Goal: Task Accomplishment & Management: Manage account settings

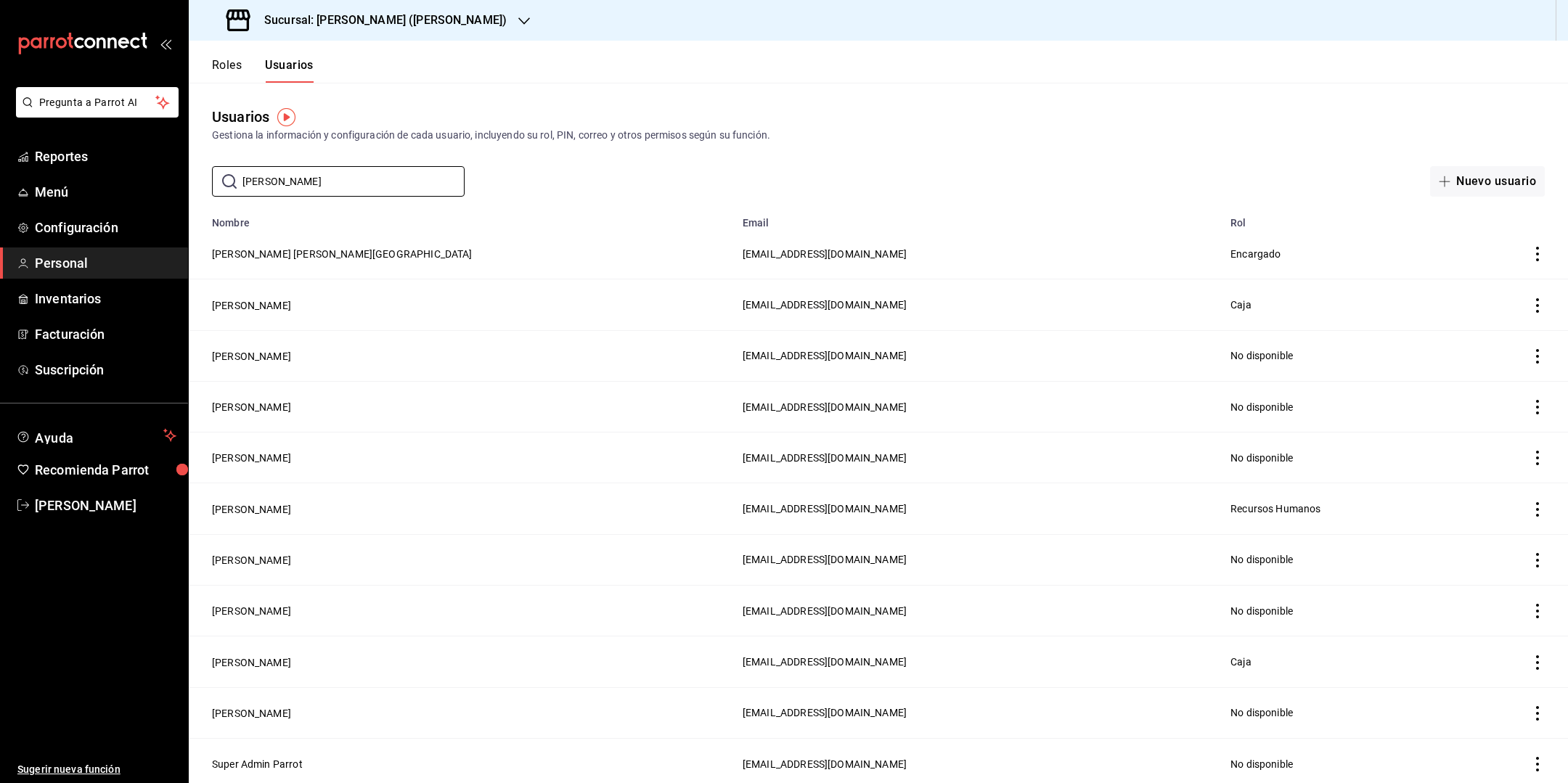
click at [66, 175] on ul "Reportes Menú Configuración Personal Inventarios Facturación Suscripción" at bounding box center [94, 263] width 188 height 245
click at [89, 297] on span "Inventarios" at bounding box center [105, 298] width 141 height 19
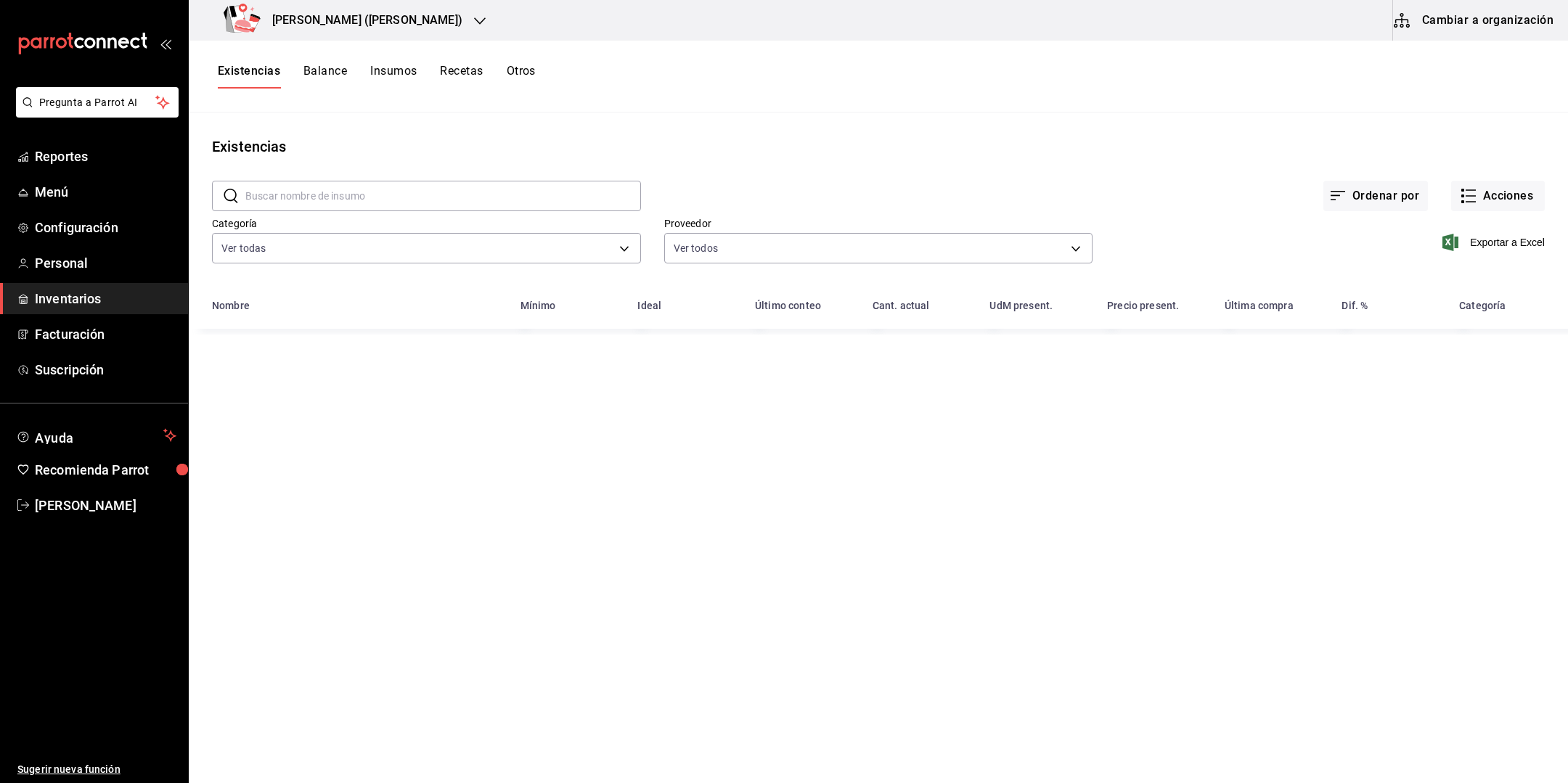
click at [530, 73] on button "Otros" at bounding box center [520, 76] width 29 height 25
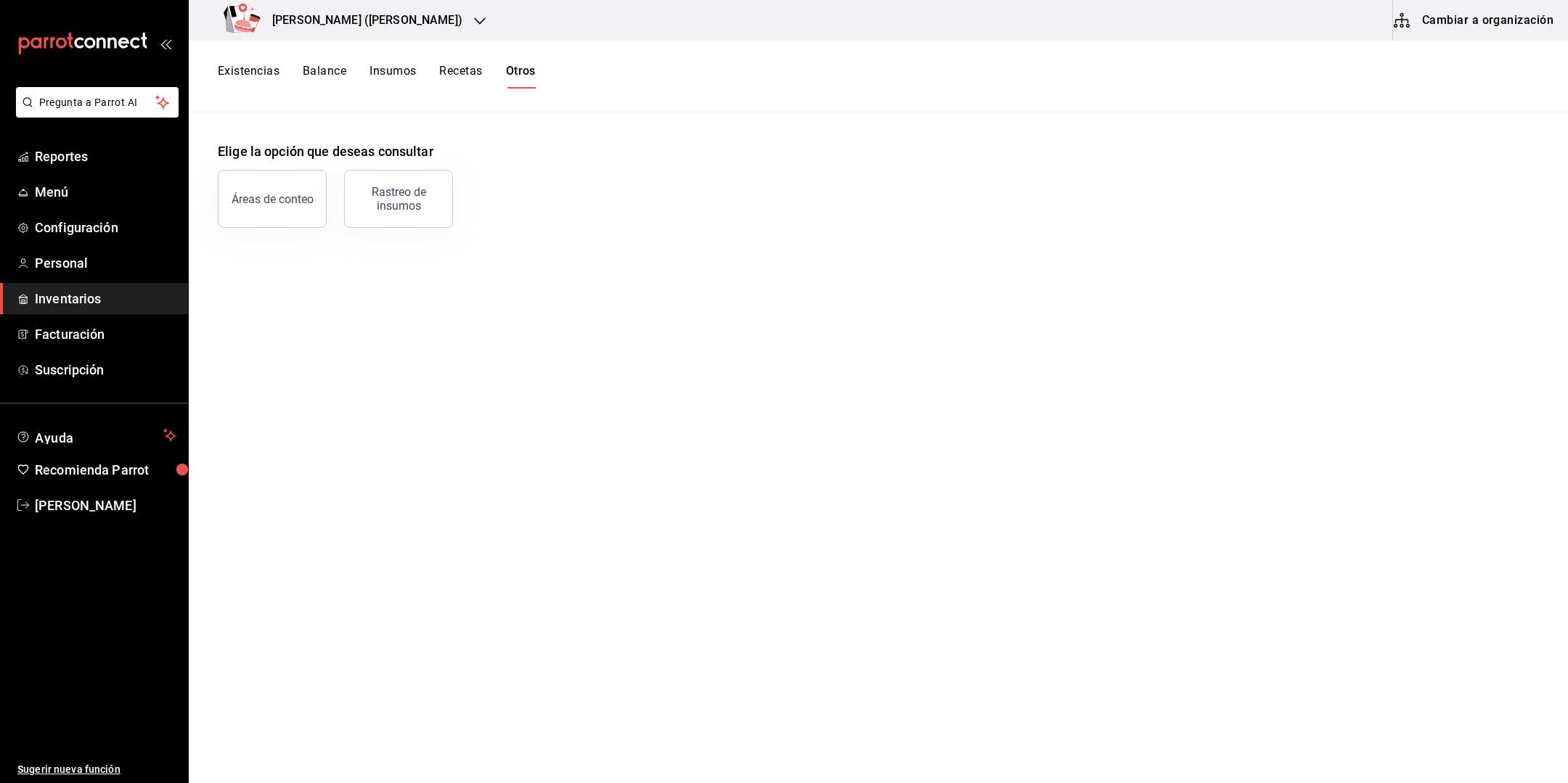
click at [420, 9] on div "[PERSON_NAME] ([PERSON_NAME])" at bounding box center [346, 20] width 291 height 41
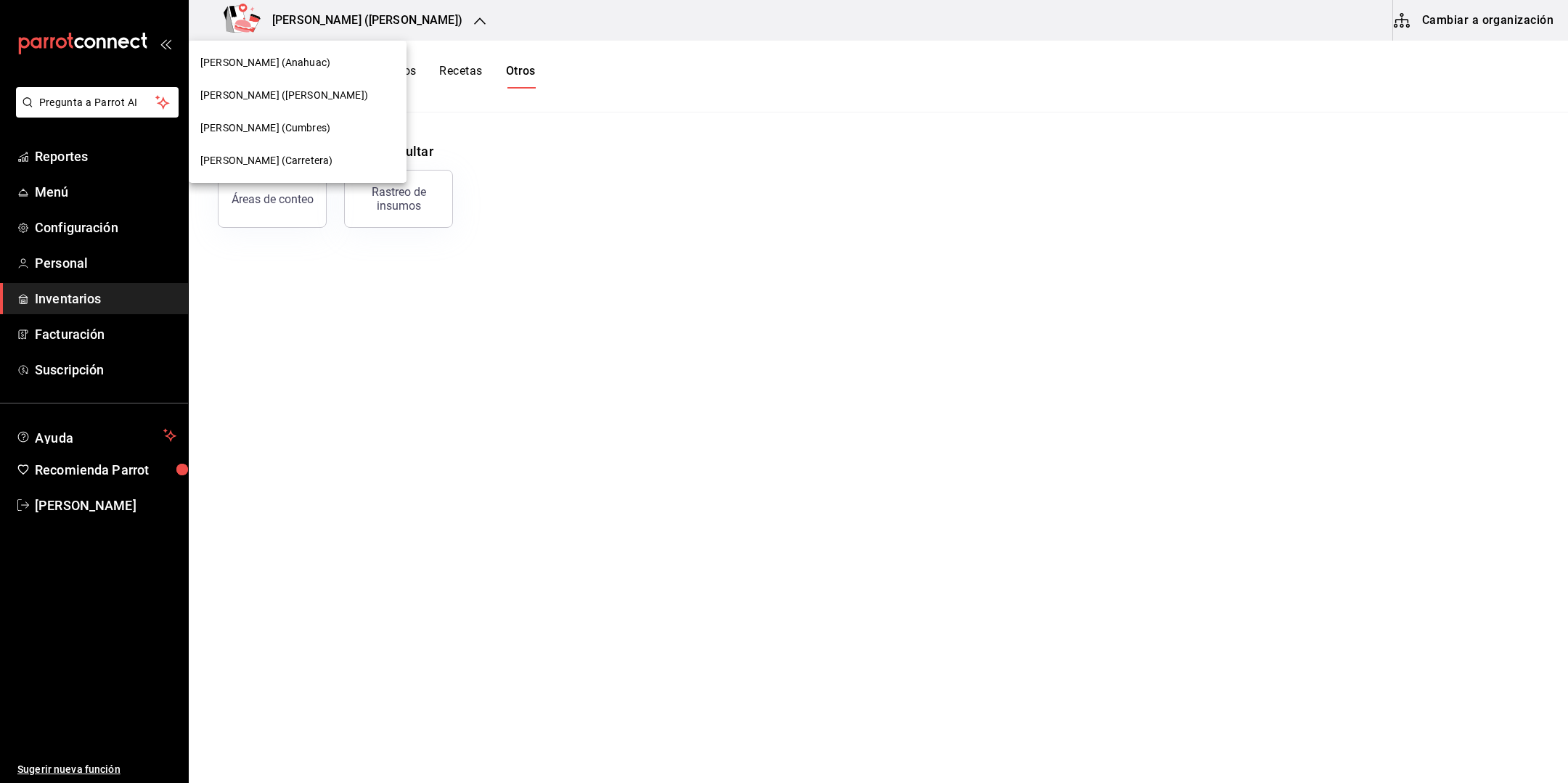
click at [307, 69] on div "[PERSON_NAME] (Anahuac)" at bounding box center [297, 63] width 194 height 16
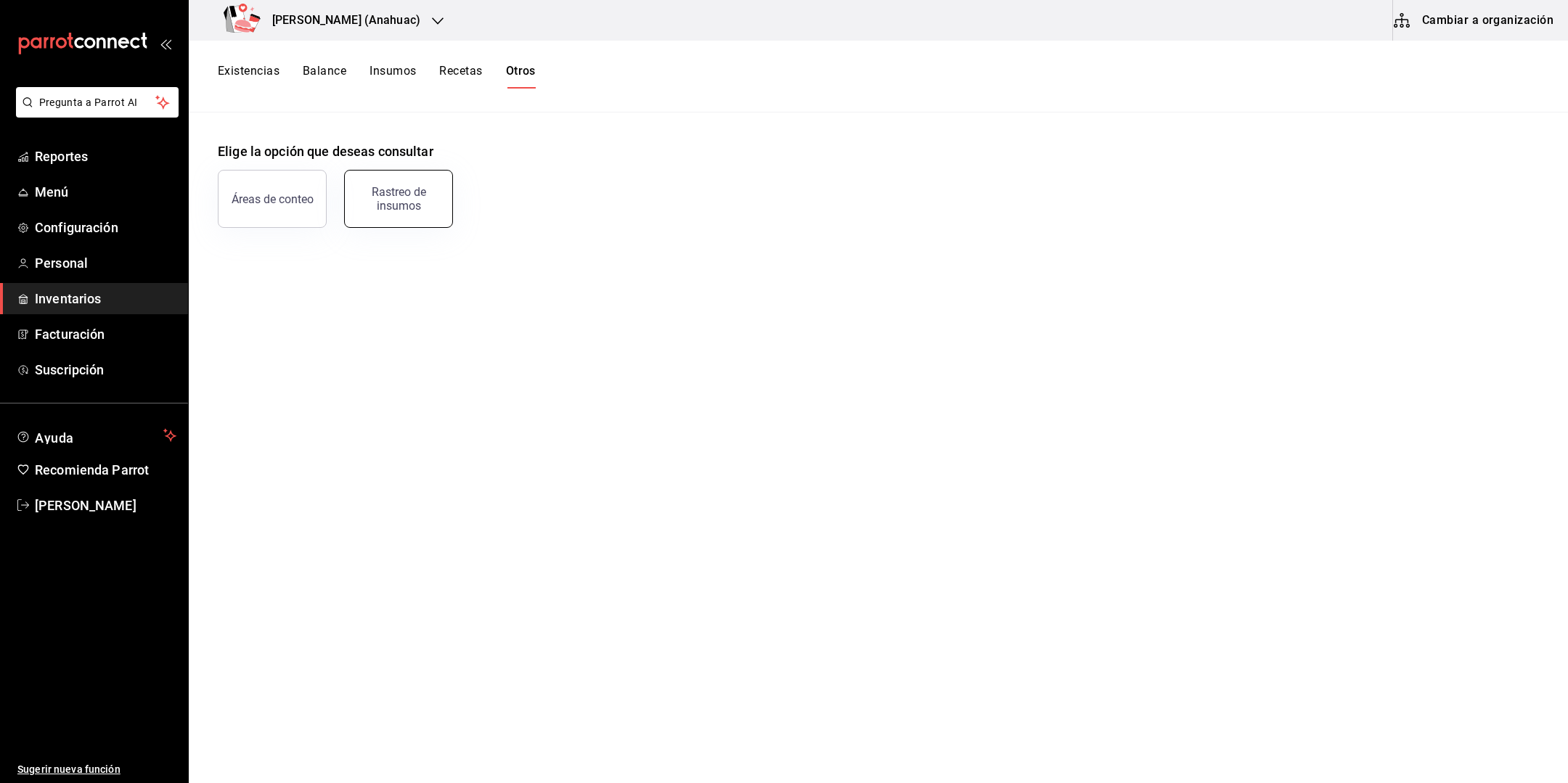
click at [381, 208] on div "Rastreo de insumos" at bounding box center [398, 198] width 90 height 27
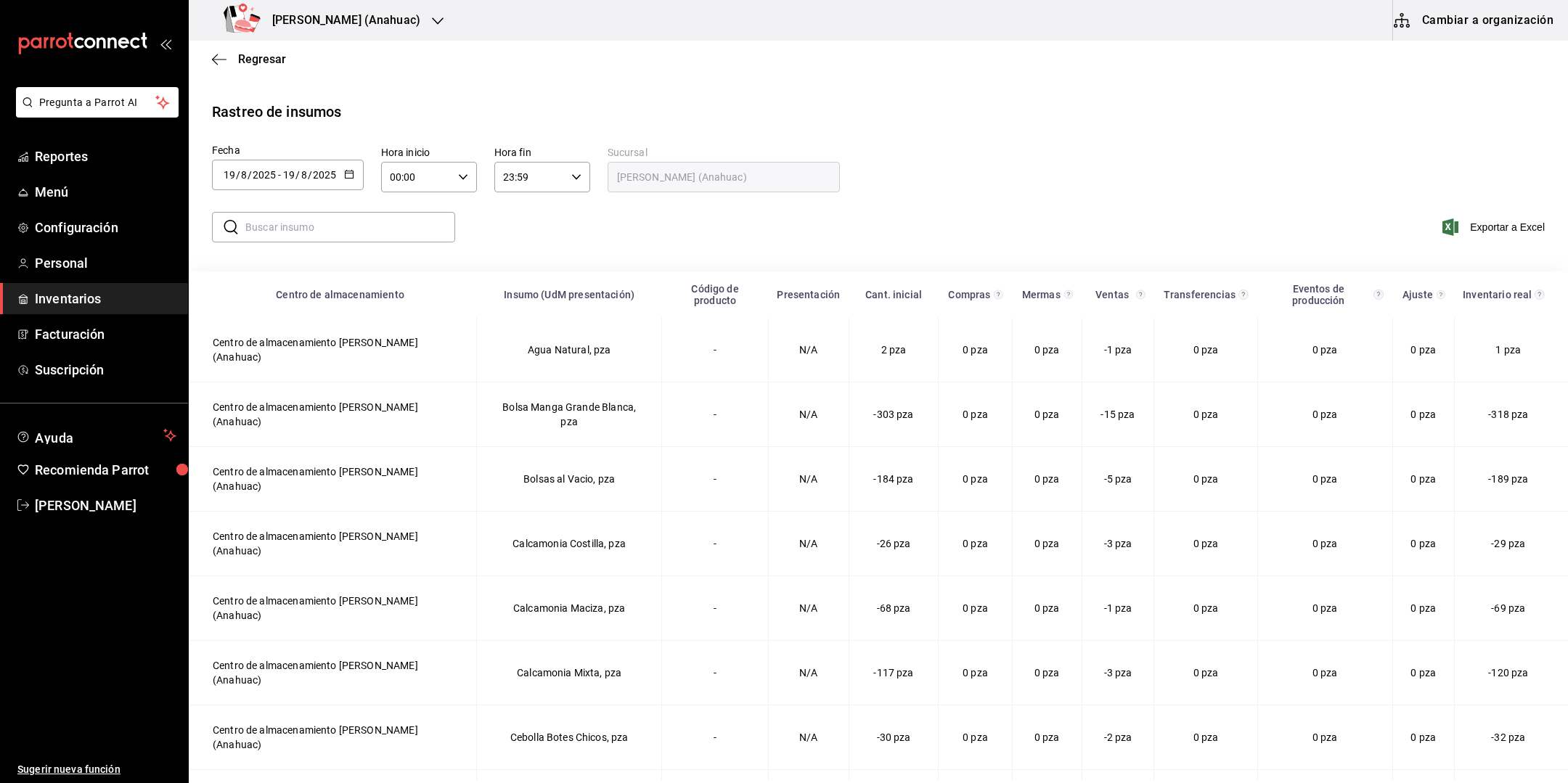
click at [307, 184] on div "2025-08-19 19 / 8 / 2025 - 2025-08-19 19 / 8 / 2025" at bounding box center [288, 175] width 151 height 30
click at [509, 231] on div "​ ​ Exportar a Excel" at bounding box center [872, 236] width 1391 height 59
click at [400, 230] on input "text" at bounding box center [349, 227] width 210 height 29
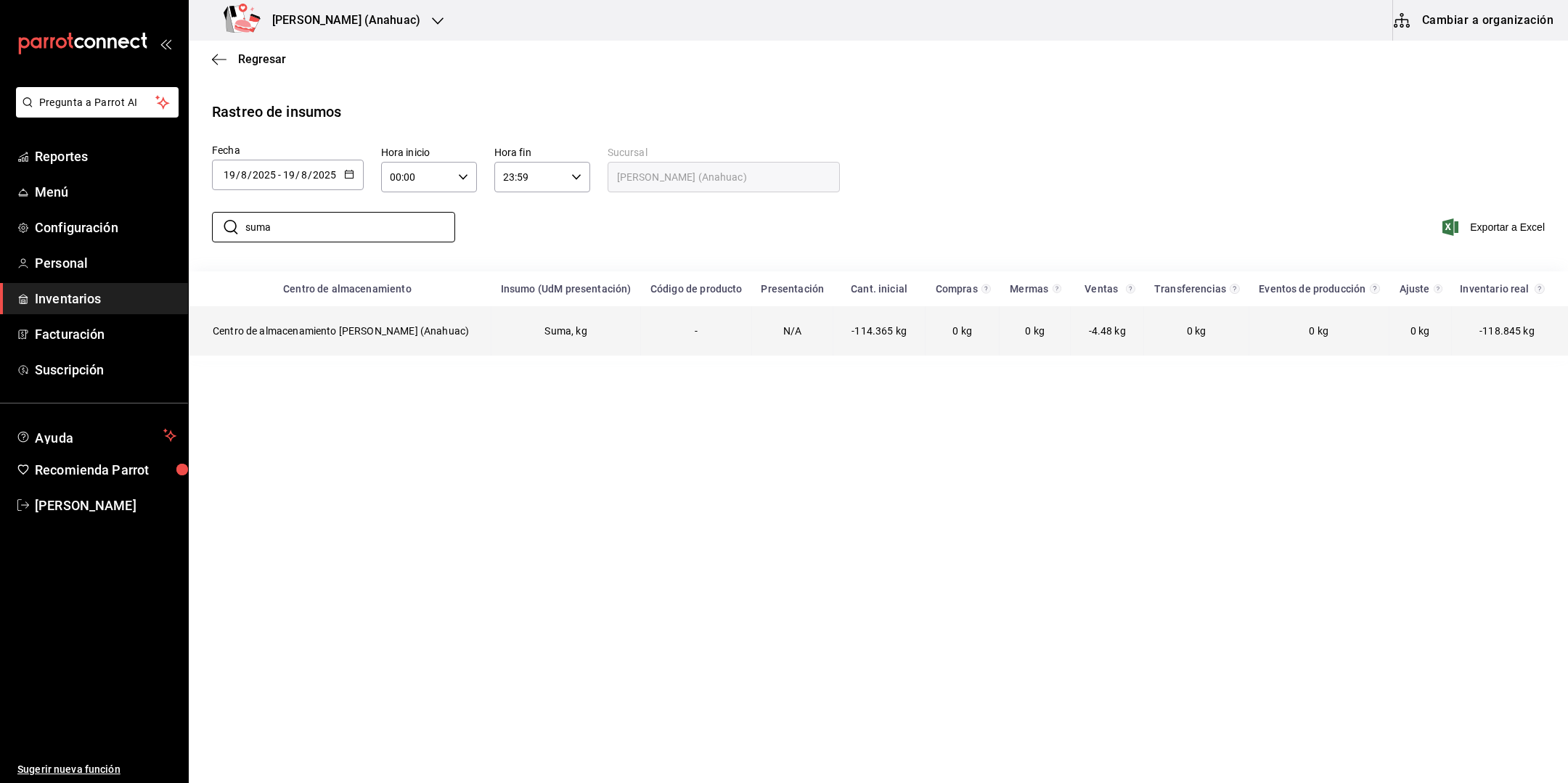
type input "suma"
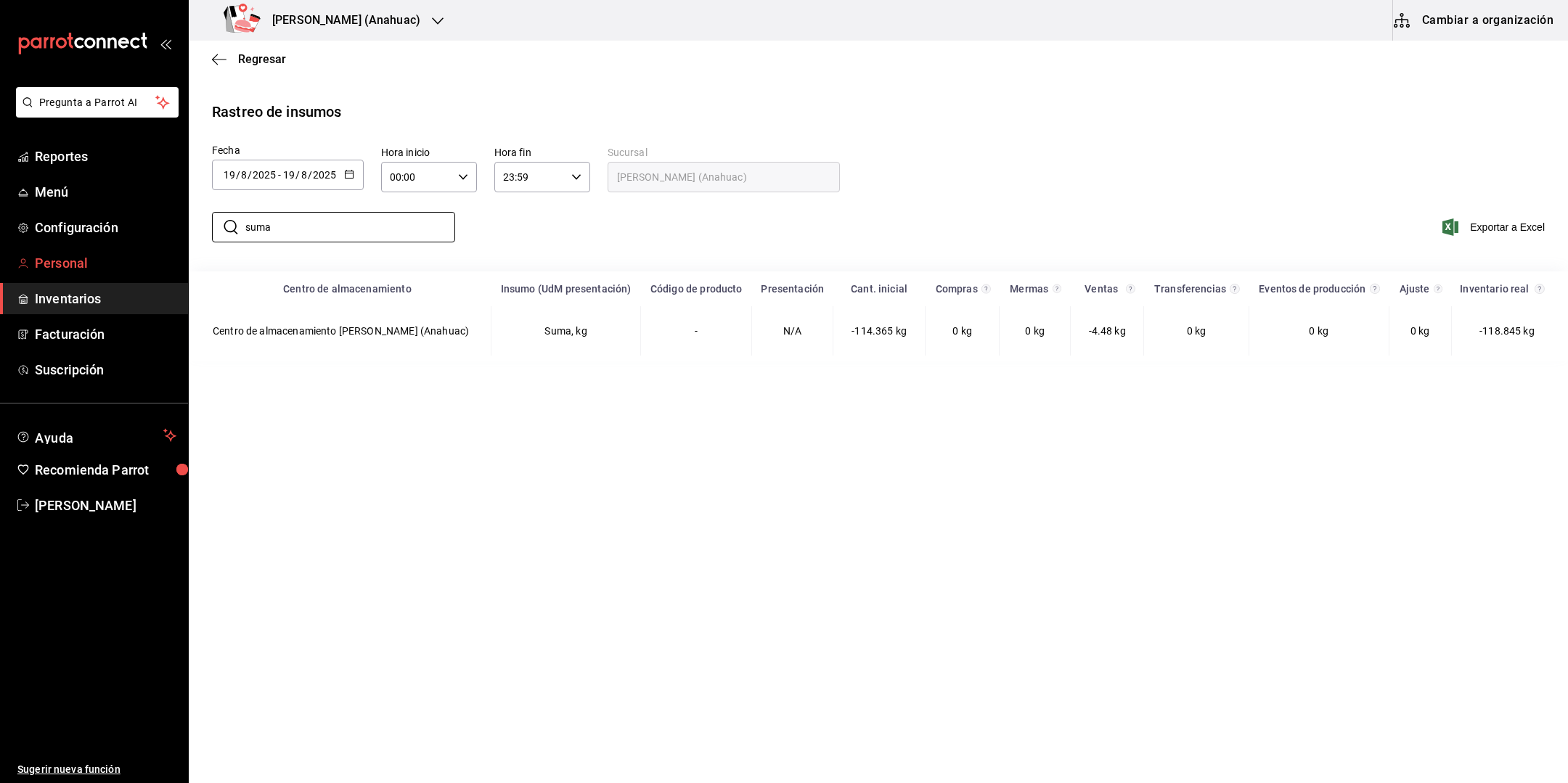
click at [95, 254] on span "Personal" at bounding box center [105, 263] width 141 height 19
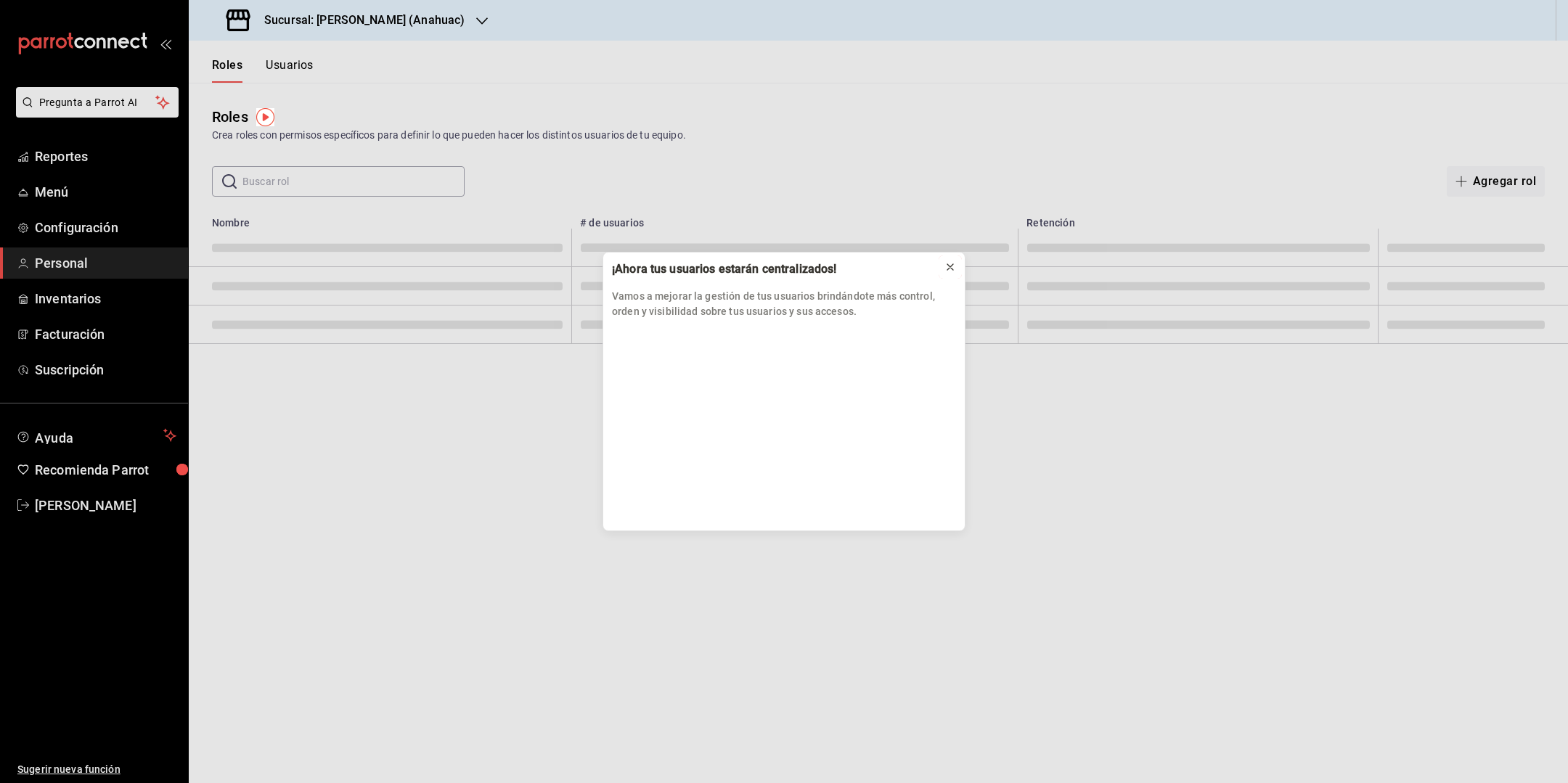
click at [950, 268] on icon at bounding box center [949, 267] width 12 height 12
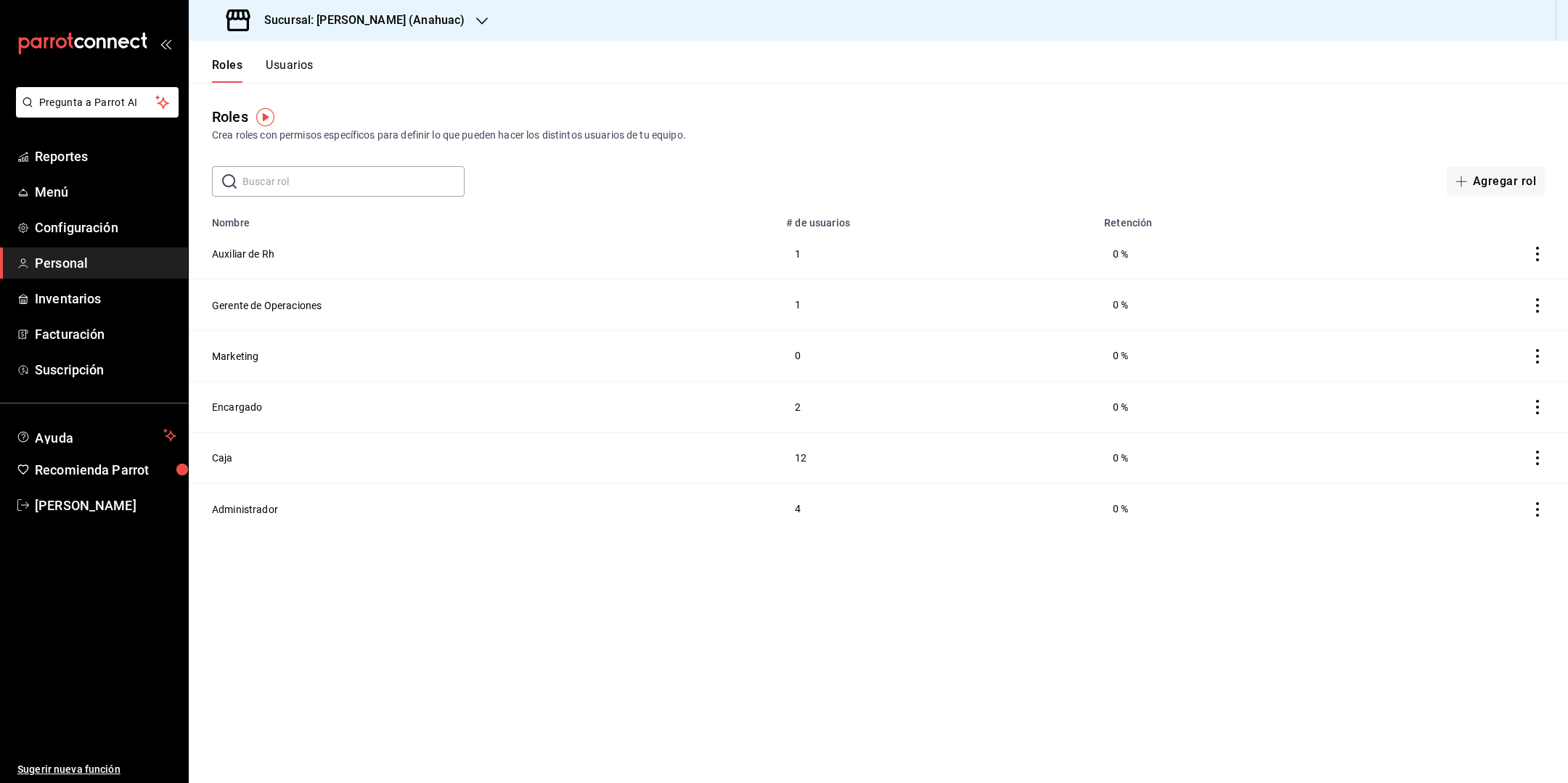
click at [293, 72] on button "Usuarios" at bounding box center [289, 70] width 48 height 25
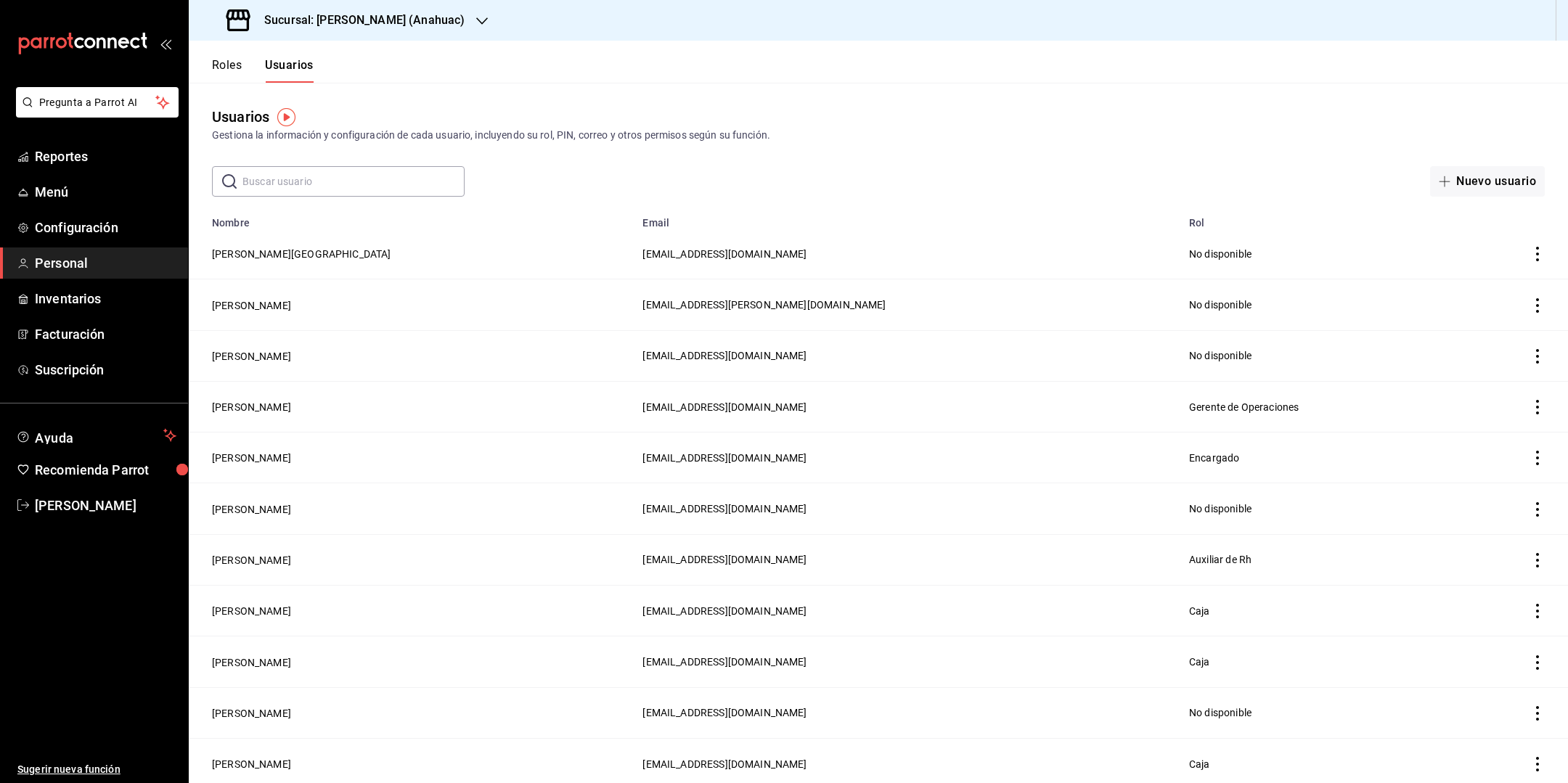
click at [302, 186] on input "text" at bounding box center [353, 181] width 222 height 29
type input "loren"
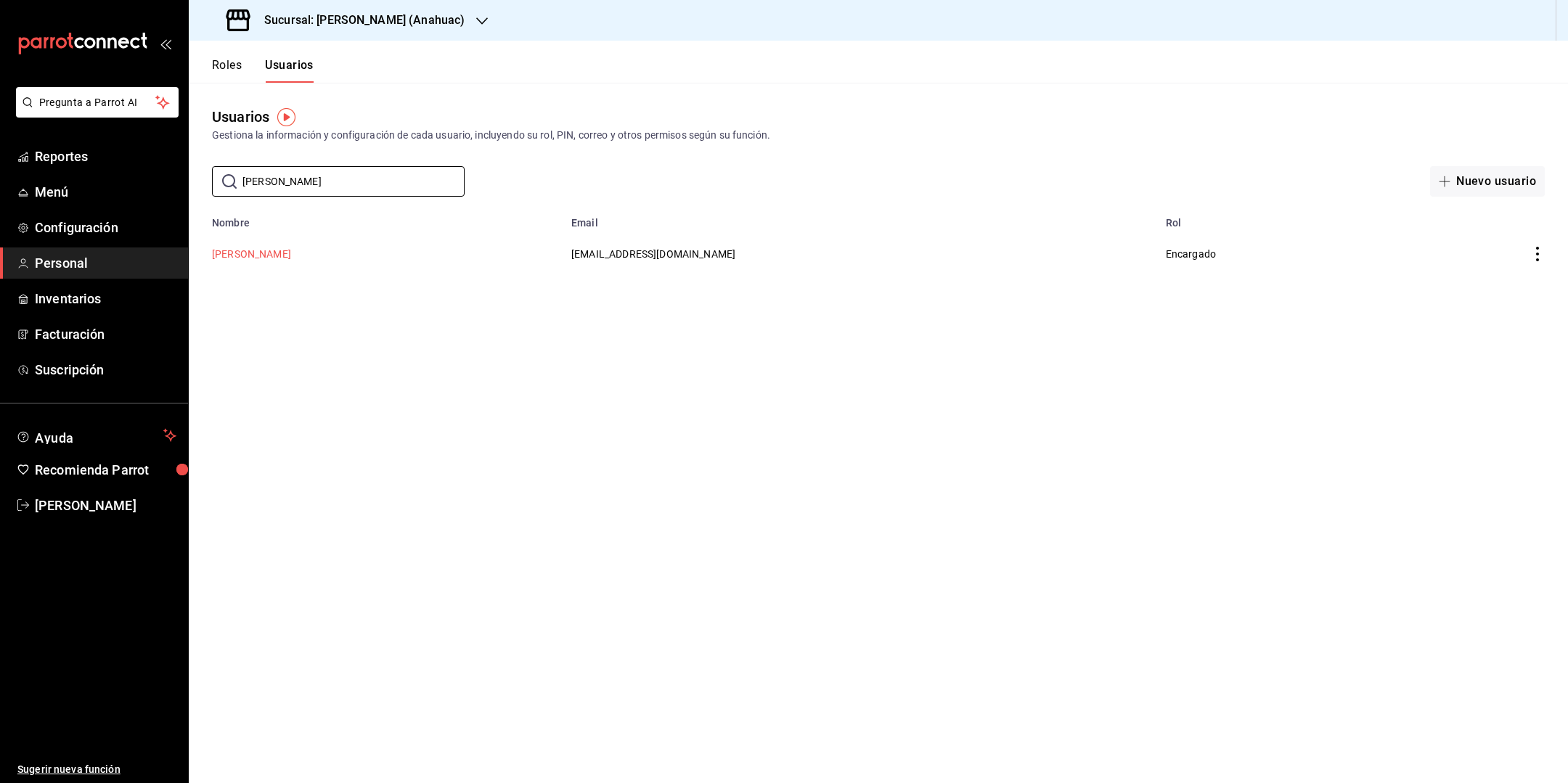
click at [271, 257] on button "[PERSON_NAME]" at bounding box center [251, 253] width 79 height 15
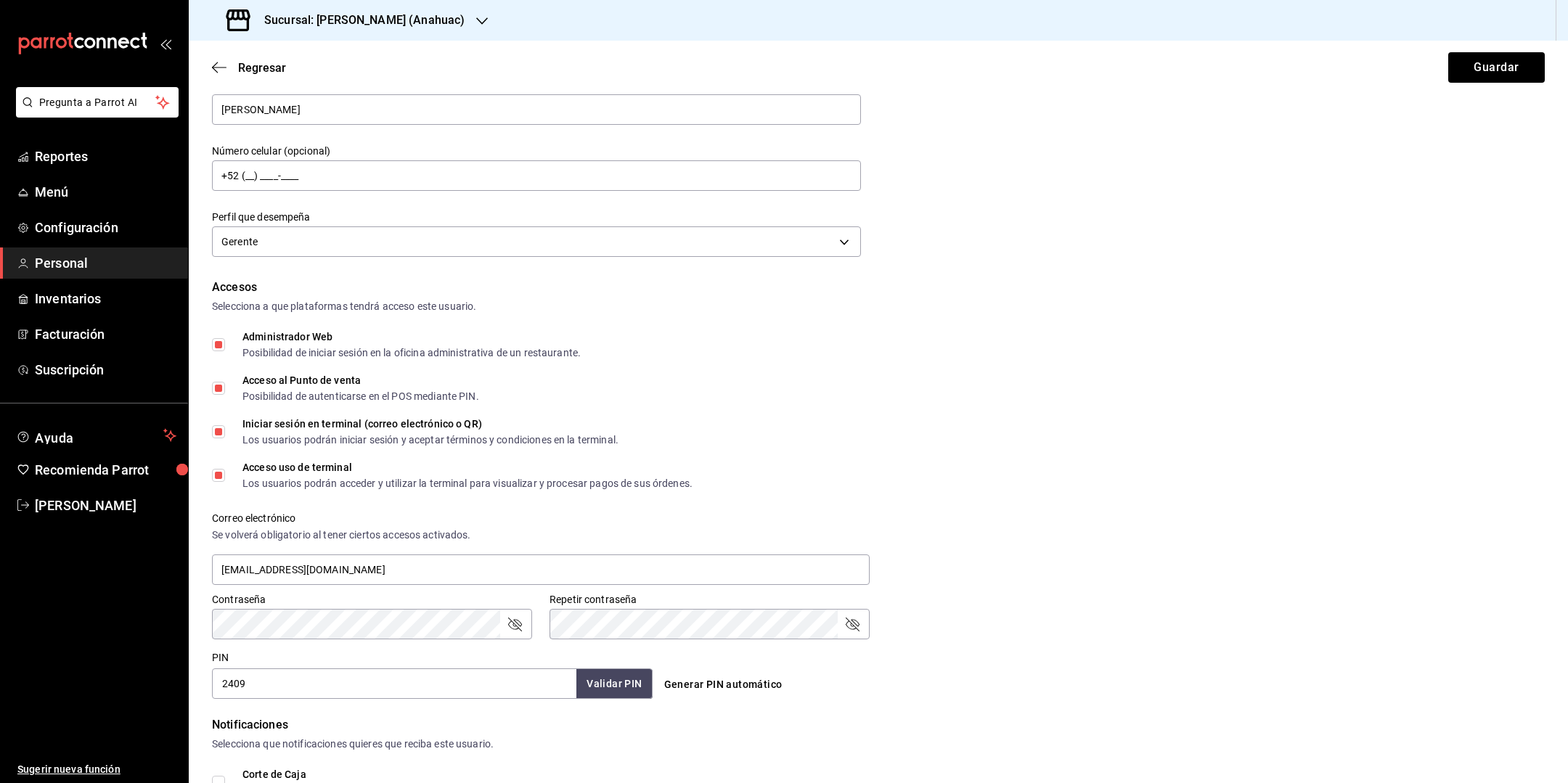
scroll to position [154, 0]
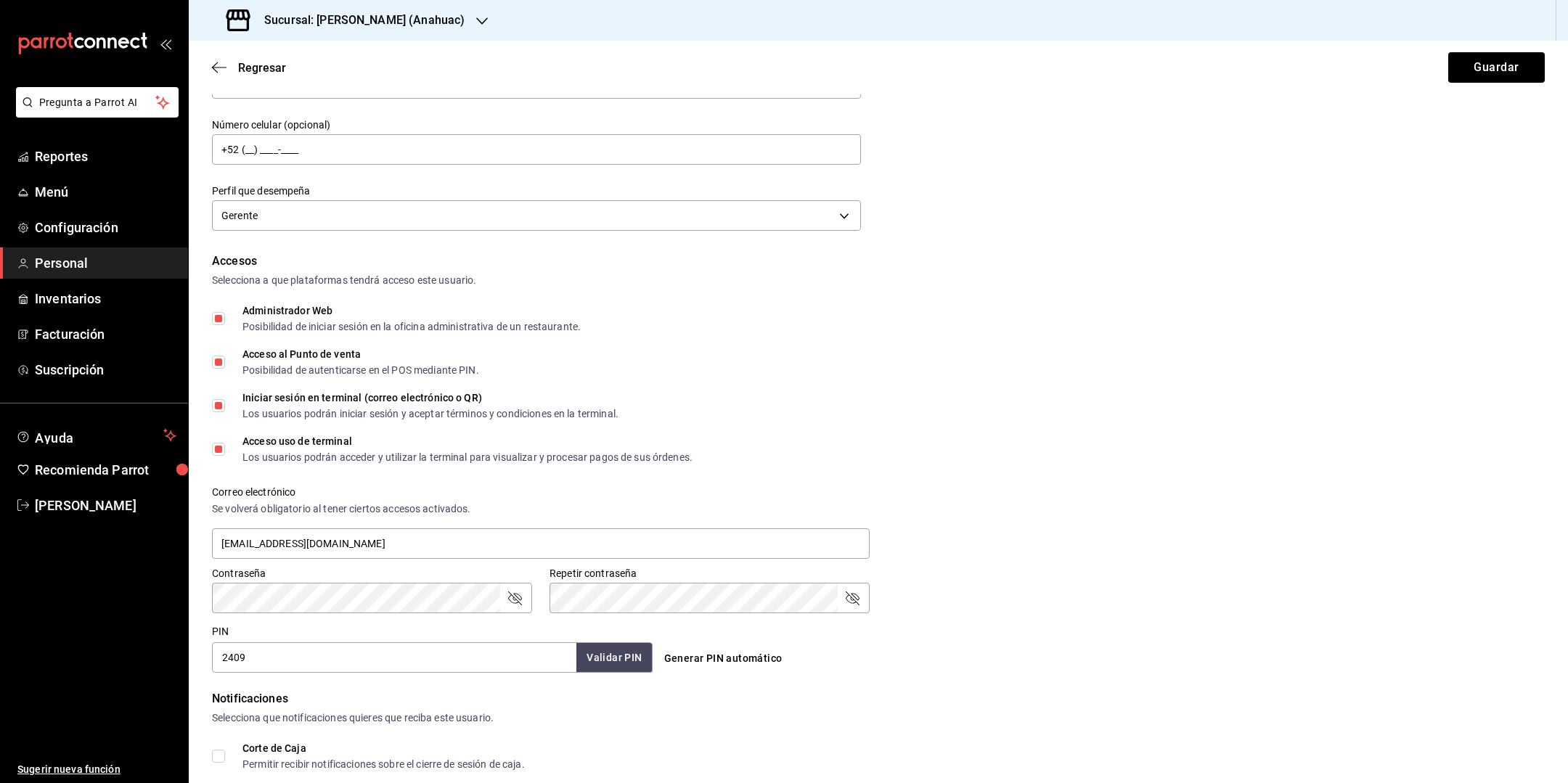
click at [510, 599] on icon "passwordField" at bounding box center [514, 597] width 17 height 17
click at [1124, 580] on div "Contraseña Contraseña Repetir contraseña Repetir contraseña" at bounding box center [869, 581] width 1350 height 64
click at [1502, 72] on button "Guardar" at bounding box center [1496, 67] width 97 height 30
